Goal: Task Accomplishment & Management: Use online tool/utility

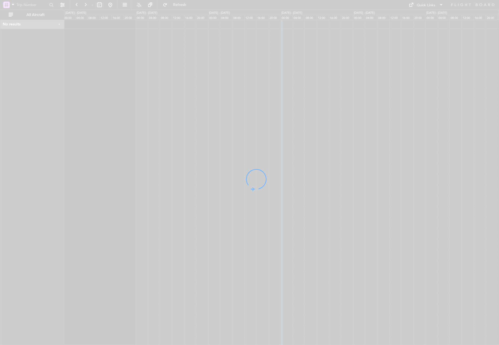
drag, startPoint x: 332, startPoint y: 83, endPoint x: 150, endPoint y: 90, distance: 182.1
click at [150, 90] on div at bounding box center [249, 172] width 499 height 345
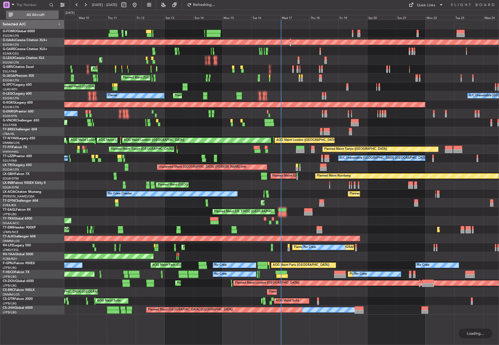
click at [34, 13] on span "All Aircraft" at bounding box center [35, 15] width 43 height 4
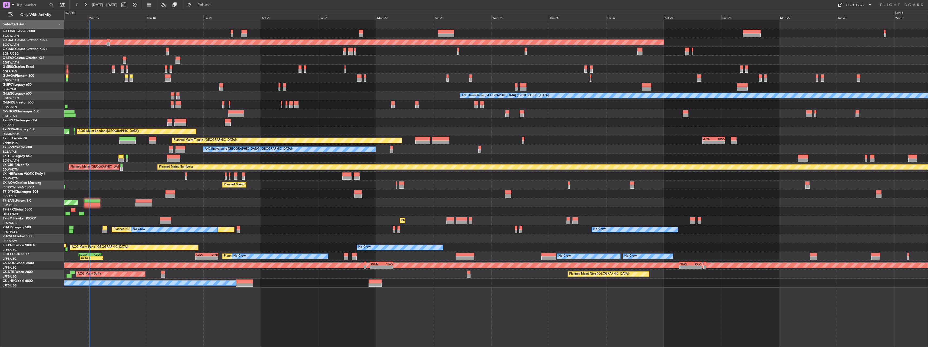
click at [237, 245] on div "OLBA 11:00 Z KTEB 22:45 Z 10:50 Z 22:30 Z Planned [GEOGRAPHIC_DATA] A/C Unavail…" at bounding box center [496, 154] width 864 height 268
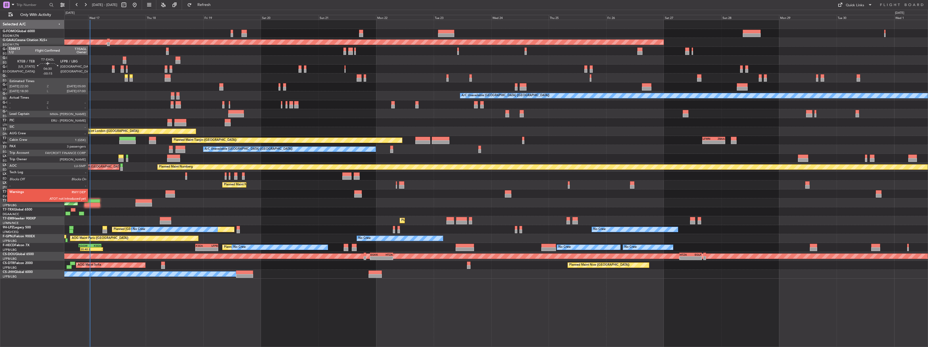
click at [90, 202] on div at bounding box center [92, 201] width 16 height 4
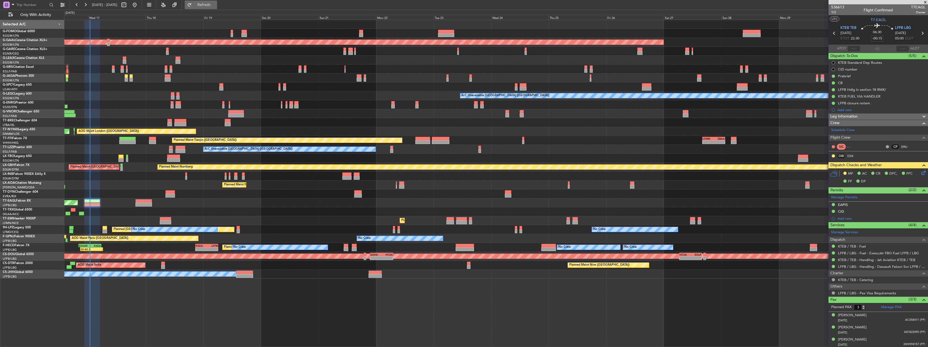
click at [216, 4] on span "Refresh" at bounding box center [204, 5] width 23 height 4
type input "00:38"
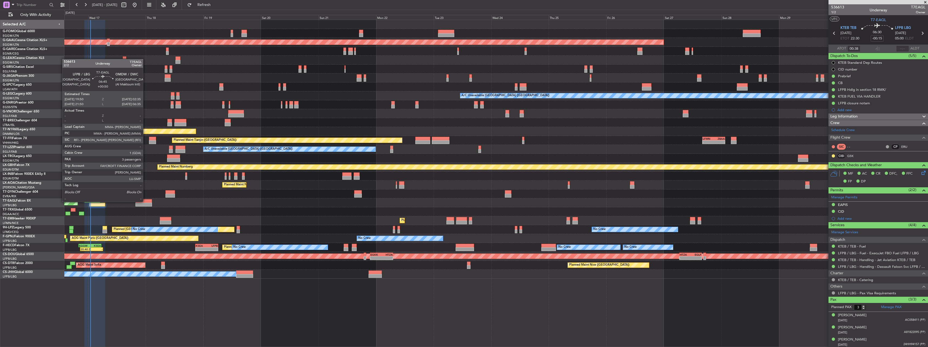
click at [146, 202] on div at bounding box center [144, 201] width 16 height 4
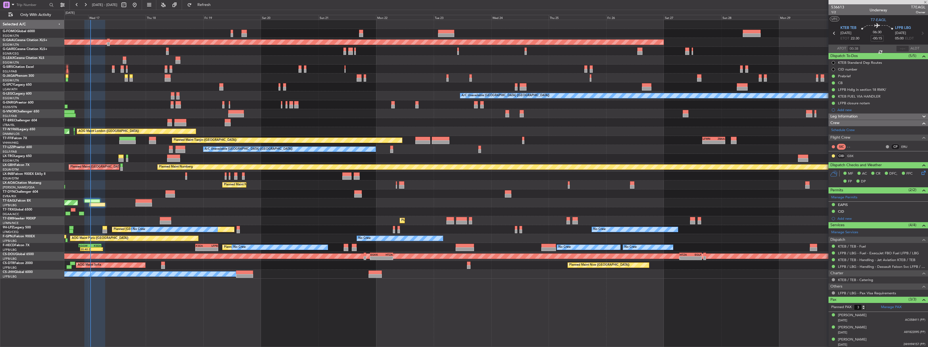
type input "+00:50"
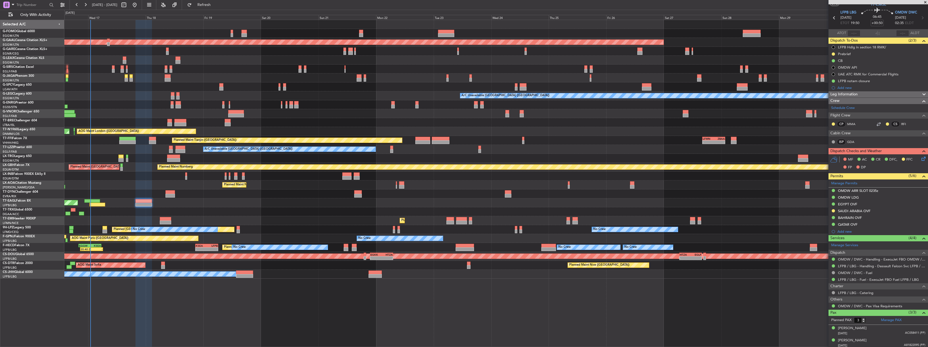
scroll to position [29, 0]
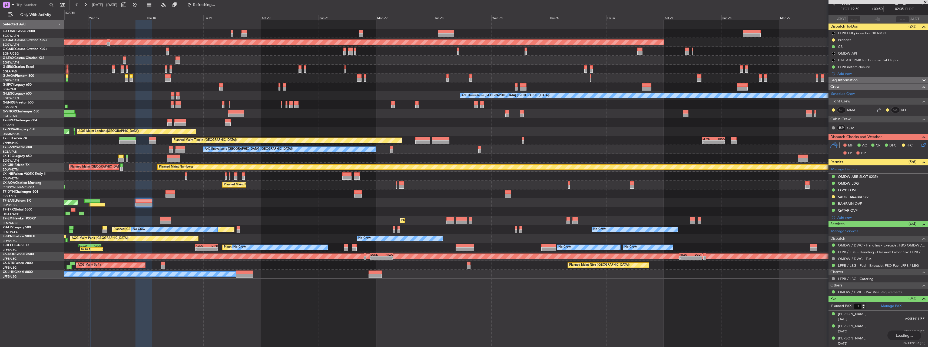
type input "2"
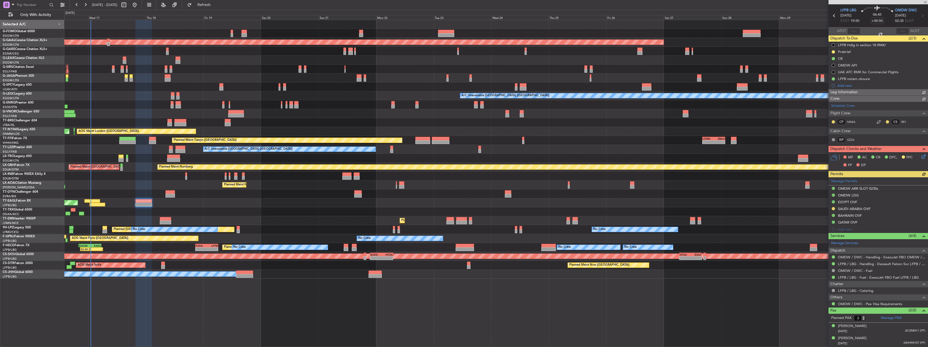
scroll to position [17, 0]
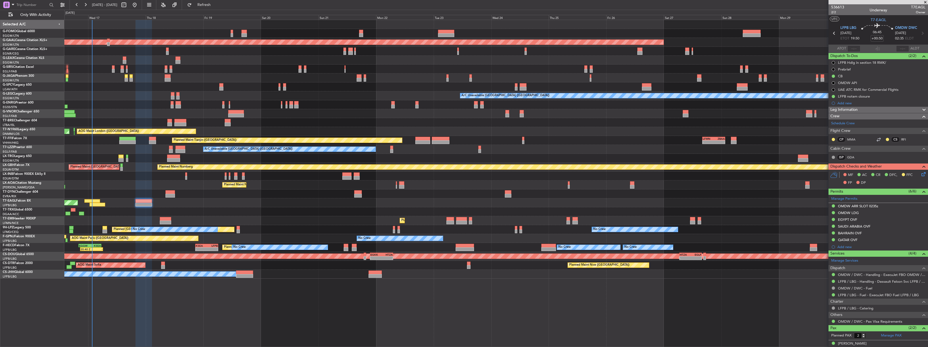
scroll to position [17, 0]
